Goal: Task Accomplishment & Management: Complete application form

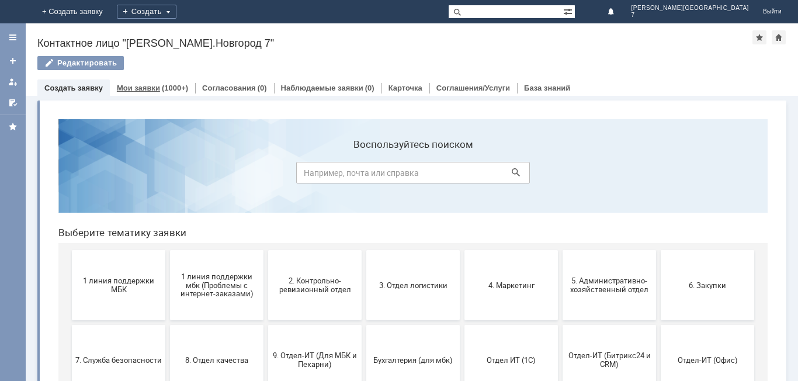
click at [177, 87] on div "(1000+)" at bounding box center [175, 87] width 26 height 9
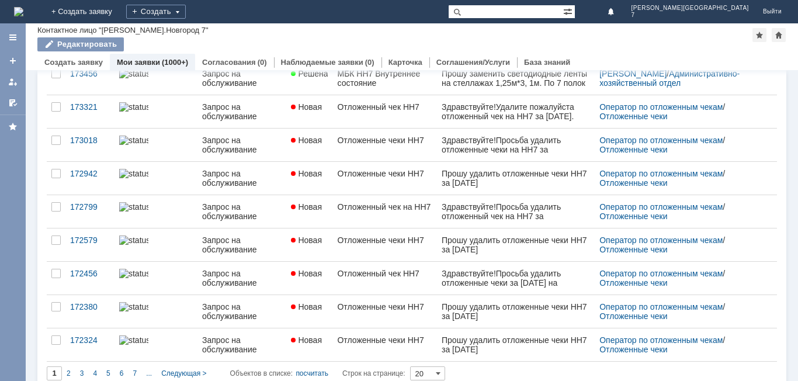
scroll to position [450, 0]
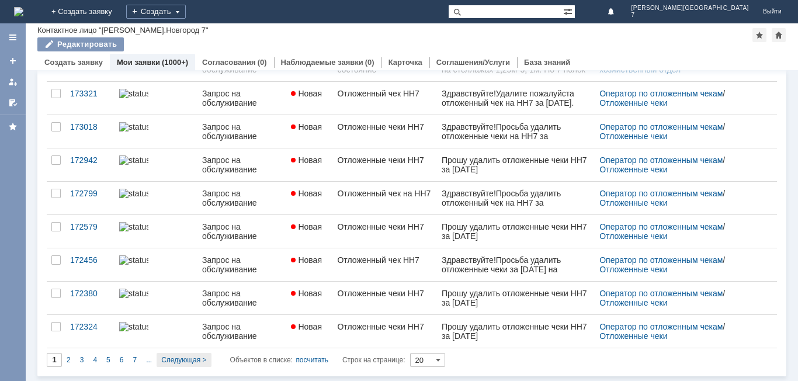
click at [179, 356] on span "Следующая >" at bounding box center [183, 360] width 45 height 8
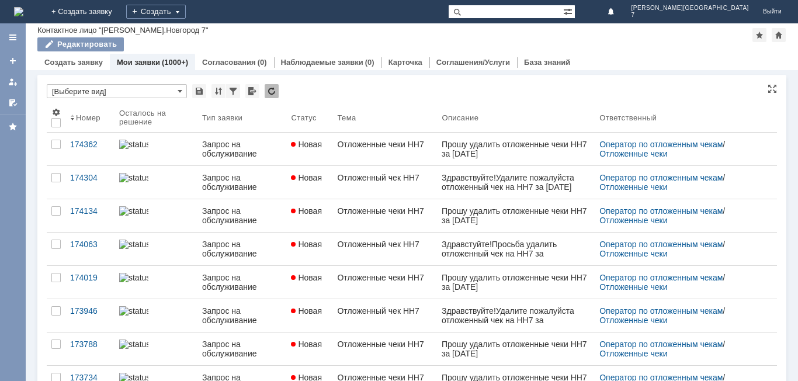
type input "2"
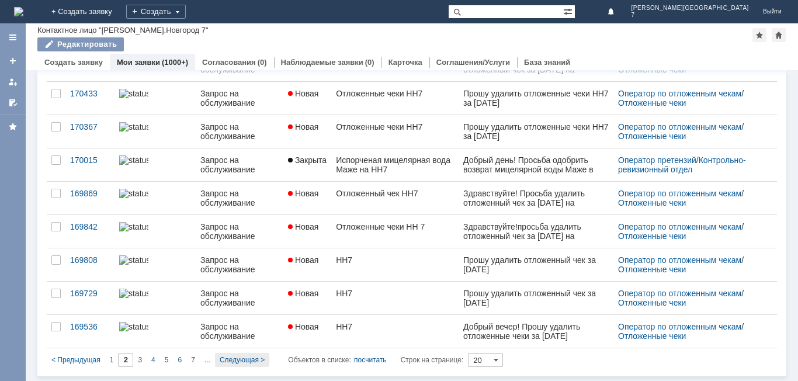
click at [240, 358] on span "Следующая >" at bounding box center [242, 360] width 45 height 8
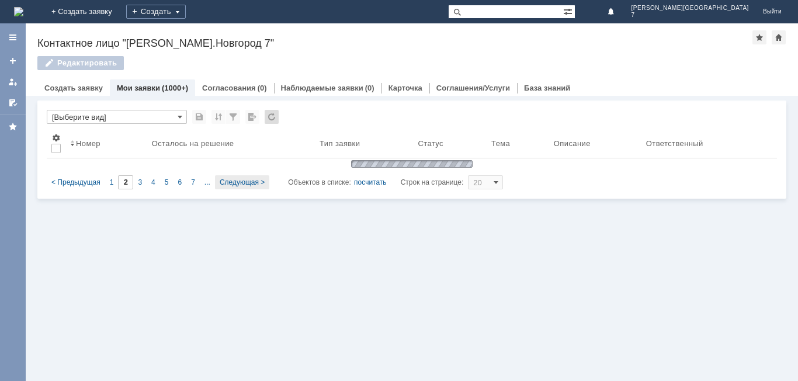
type input "3"
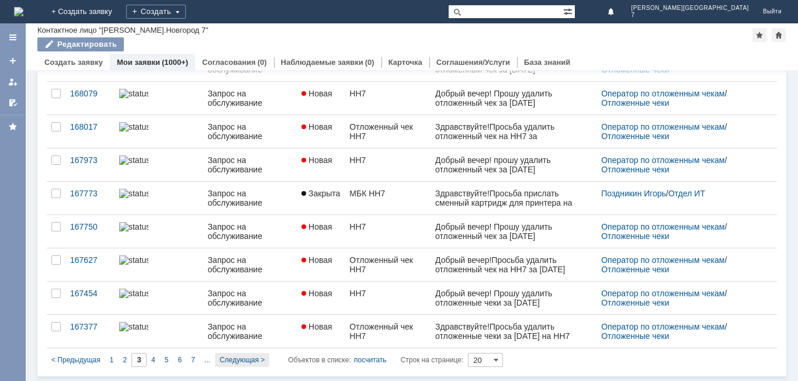
click at [227, 356] on span "Следующая >" at bounding box center [242, 360] width 45 height 8
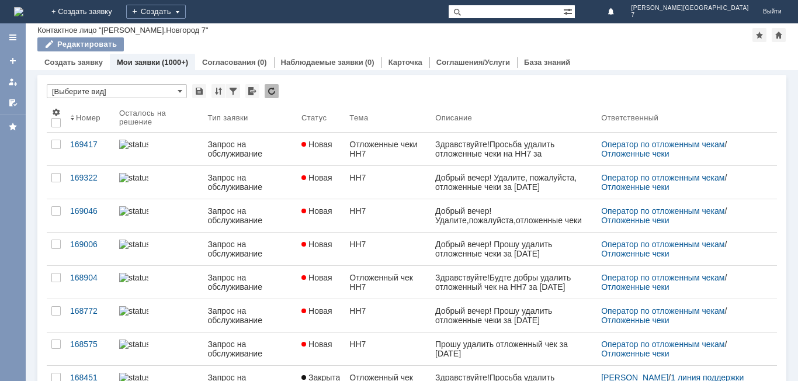
type input "4"
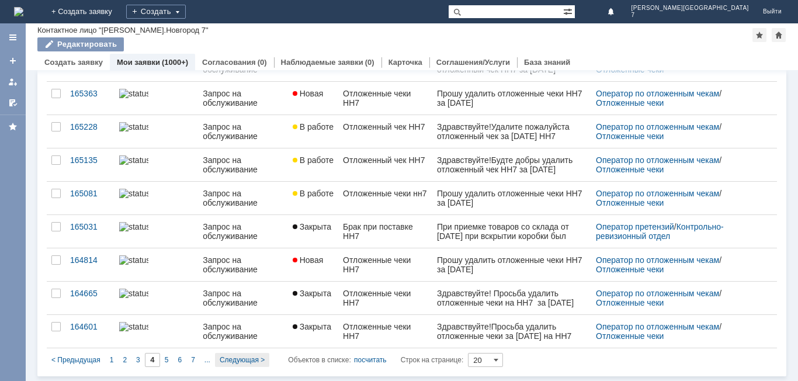
click at [242, 356] on span "Следующая >" at bounding box center [242, 360] width 45 height 8
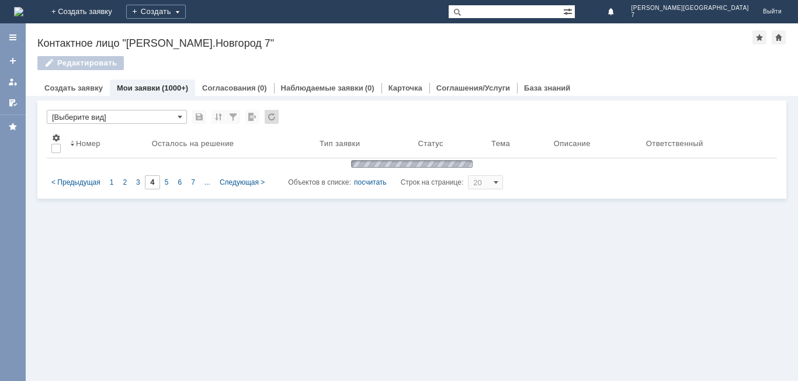
type input "5"
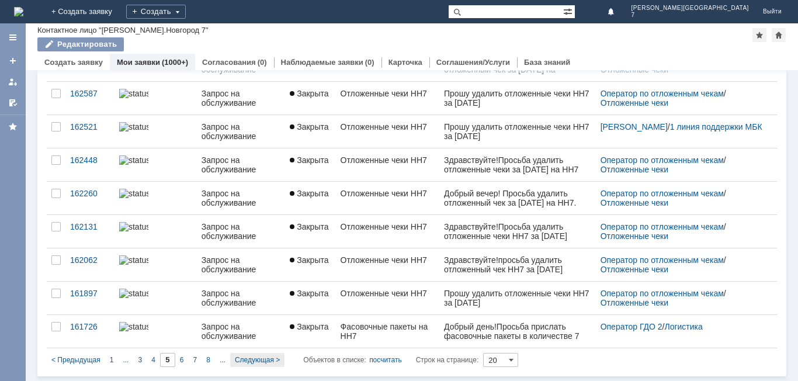
click at [267, 358] on span "Следующая >" at bounding box center [257, 360] width 45 height 8
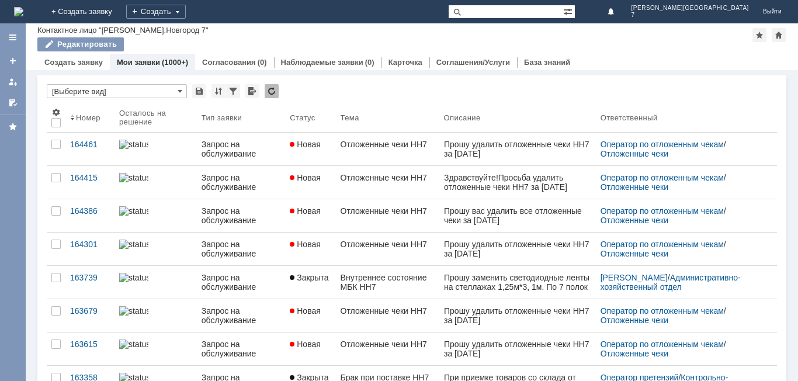
type input "6"
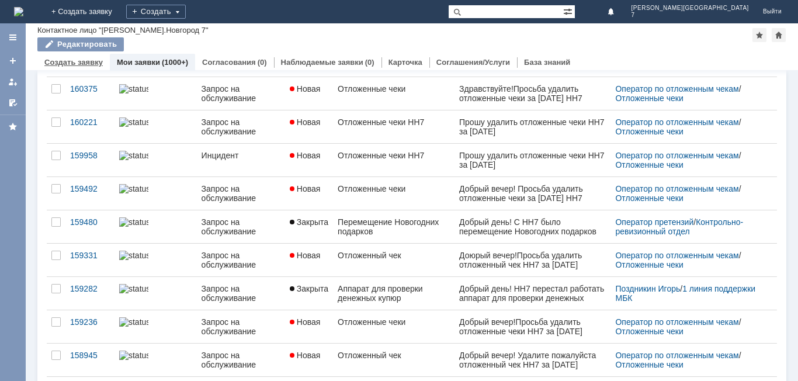
click at [84, 57] on div "Создать заявку" at bounding box center [73, 62] width 72 height 17
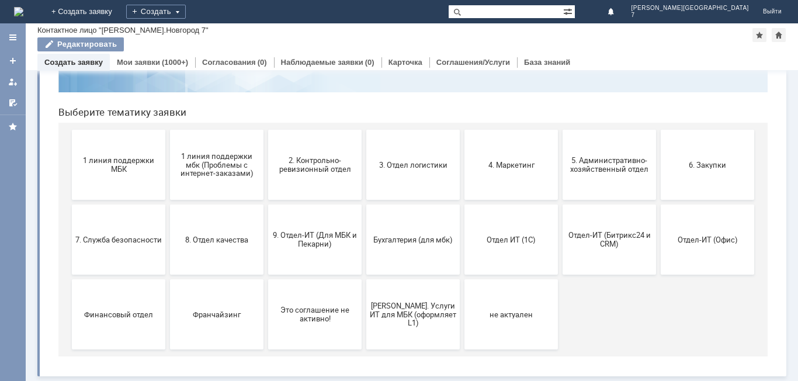
scroll to position [95, 0]
click at [101, 174] on button "1 линия поддержки МБК" at bounding box center [118, 165] width 93 height 70
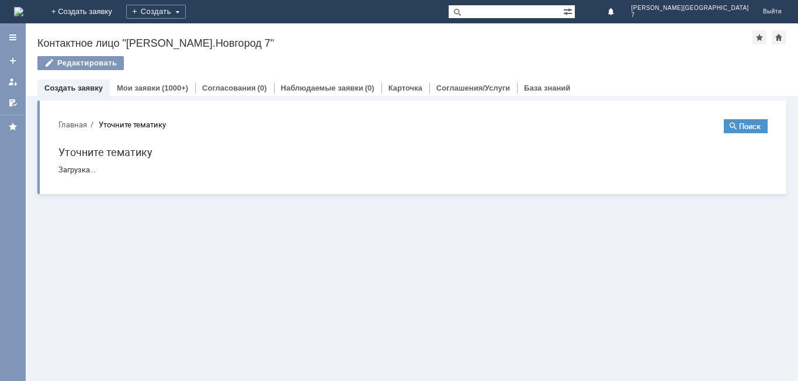
scroll to position [0, 0]
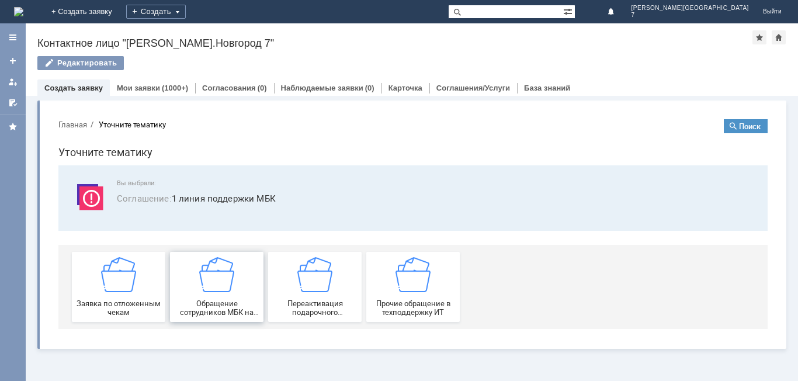
click at [225, 307] on span "Обращение сотрудников МБК на недоступность тех. поддержки" at bounding box center [216, 308] width 86 height 18
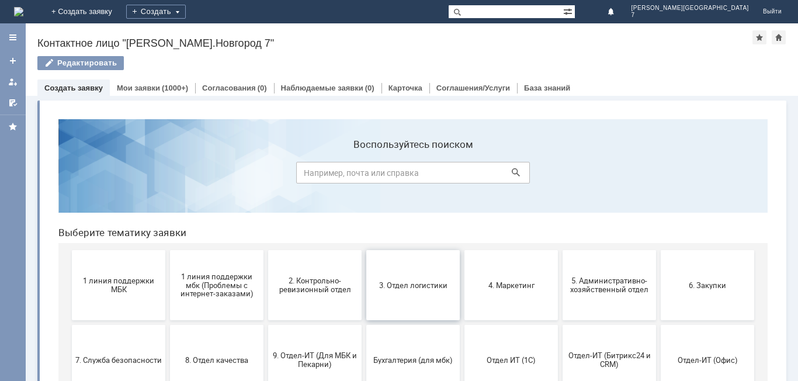
click at [420, 295] on button "3. Отдел логистики" at bounding box center [412, 285] width 93 height 70
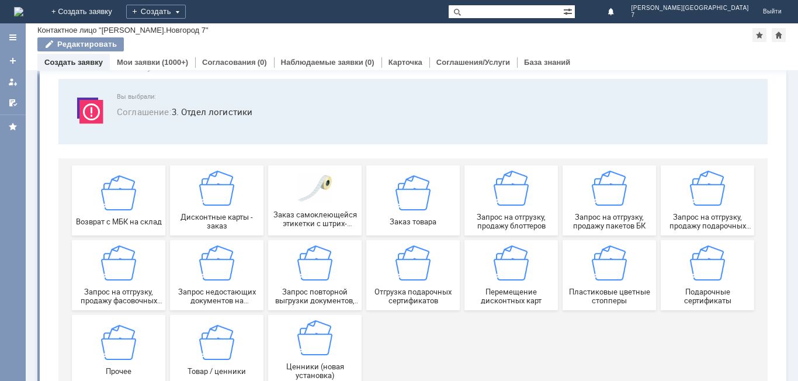
scroll to position [97, 0]
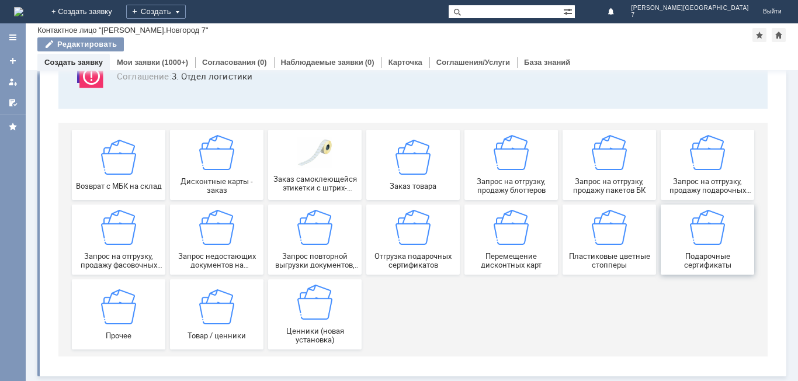
click at [687, 255] on span "Подарочные сертификаты" at bounding box center [707, 261] width 86 height 18
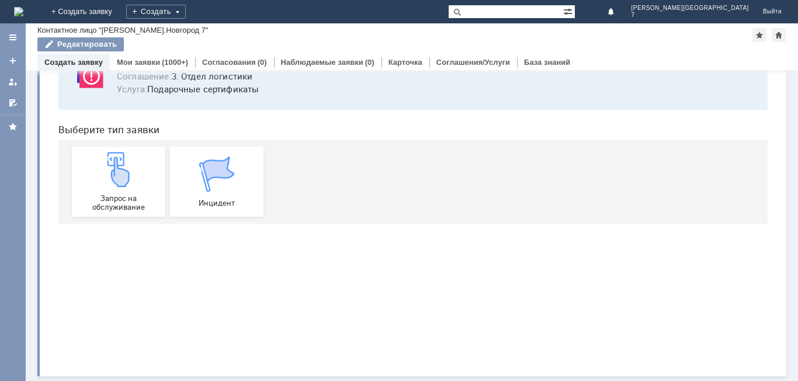
scroll to position [0, 0]
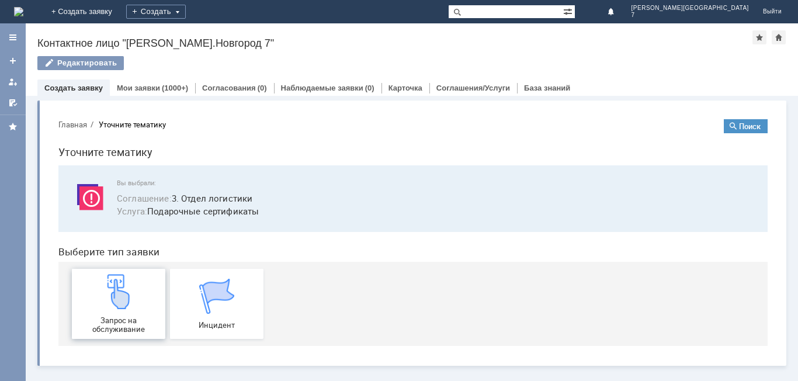
click at [119, 307] on img at bounding box center [118, 291] width 35 height 35
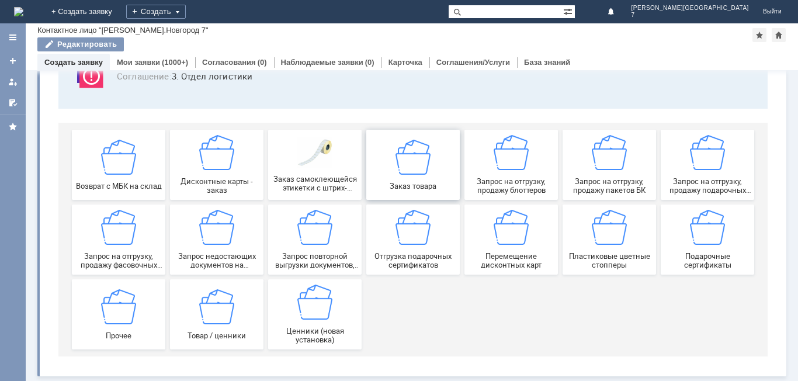
scroll to position [97, 0]
click at [687, 186] on span "Запрос на отгрузку, продажу подарочных пакетов" at bounding box center [707, 186] width 86 height 18
click at [606, 187] on span "Запрос на отгрузку, продажу пакетов БК" at bounding box center [609, 186] width 86 height 18
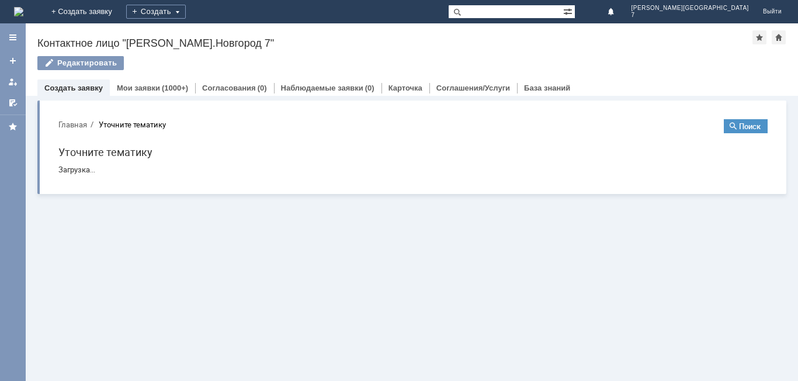
scroll to position [0, 0]
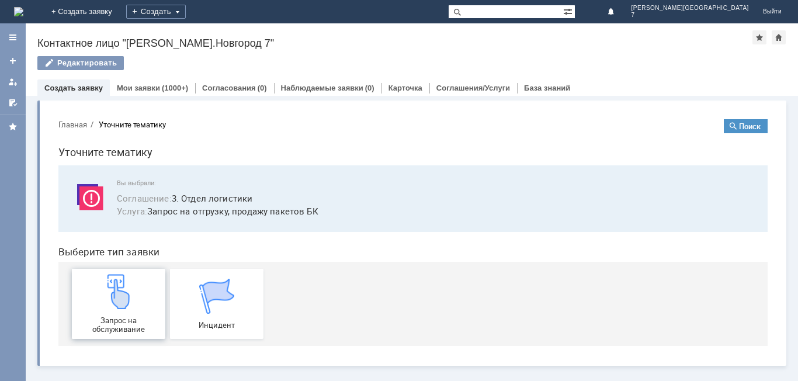
click at [135, 308] on img at bounding box center [118, 291] width 35 height 35
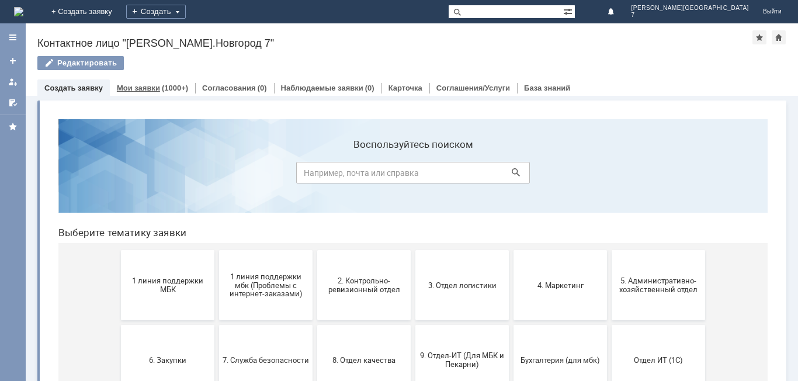
click at [135, 92] on link "Мои заявки" at bounding box center [138, 87] width 43 height 9
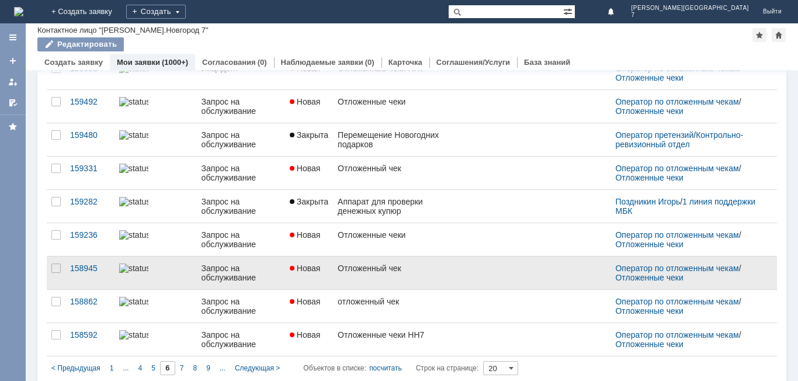
scroll to position [445, 0]
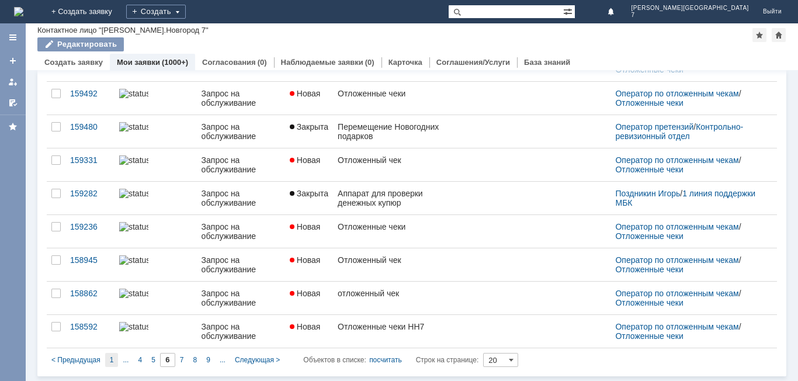
click at [107, 357] on div "1" at bounding box center [111, 360] width 13 height 14
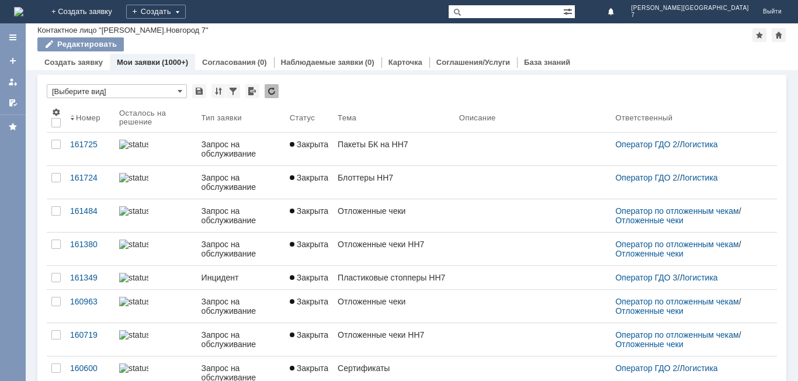
type input "1"
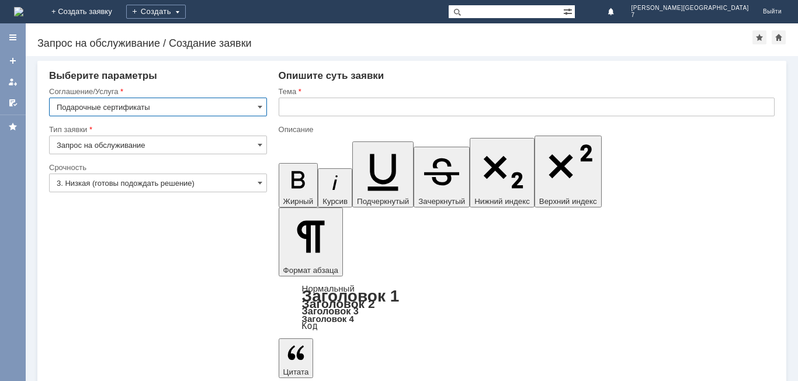
click at [345, 106] on input "text" at bounding box center [526, 107] width 496 height 19
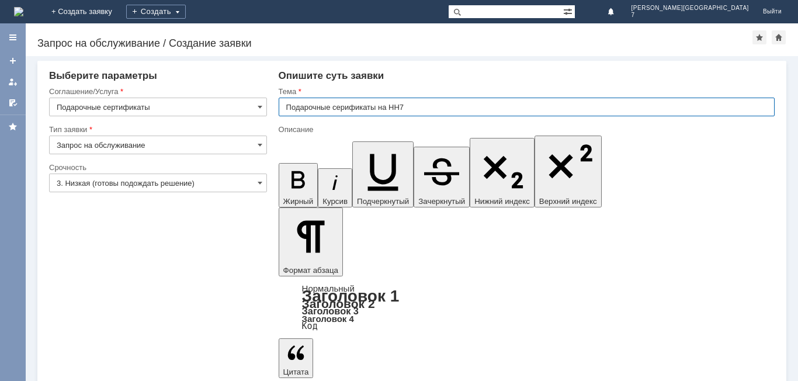
drag, startPoint x: 344, startPoint y: 108, endPoint x: 384, endPoint y: 116, distance: 40.4
click at [344, 109] on input "Подарочные серификаты на НН7" at bounding box center [526, 107] width 496 height 19
type input "Подарочные сертификаты на НН7"
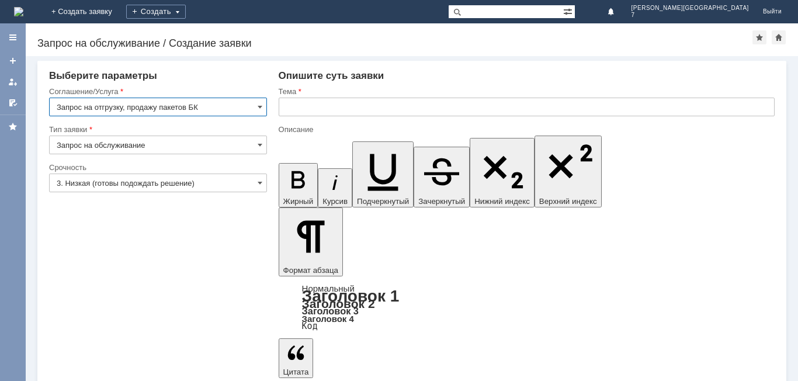
click at [368, 112] on input "text" at bounding box center [526, 107] width 496 height 19
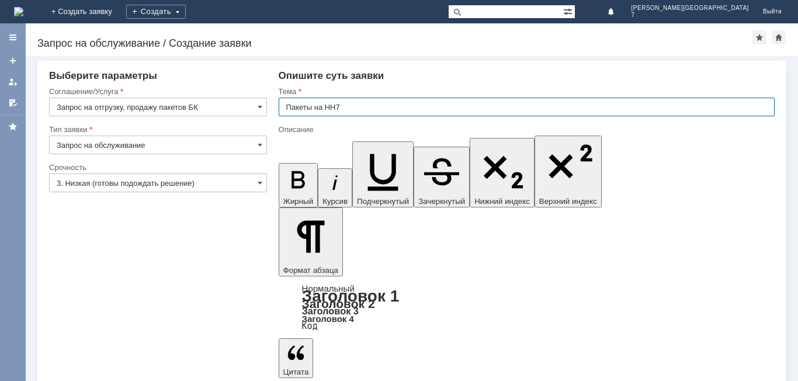
type input "Пакеты на НН7"
